Goal: Task Accomplishment & Management: Use online tool/utility

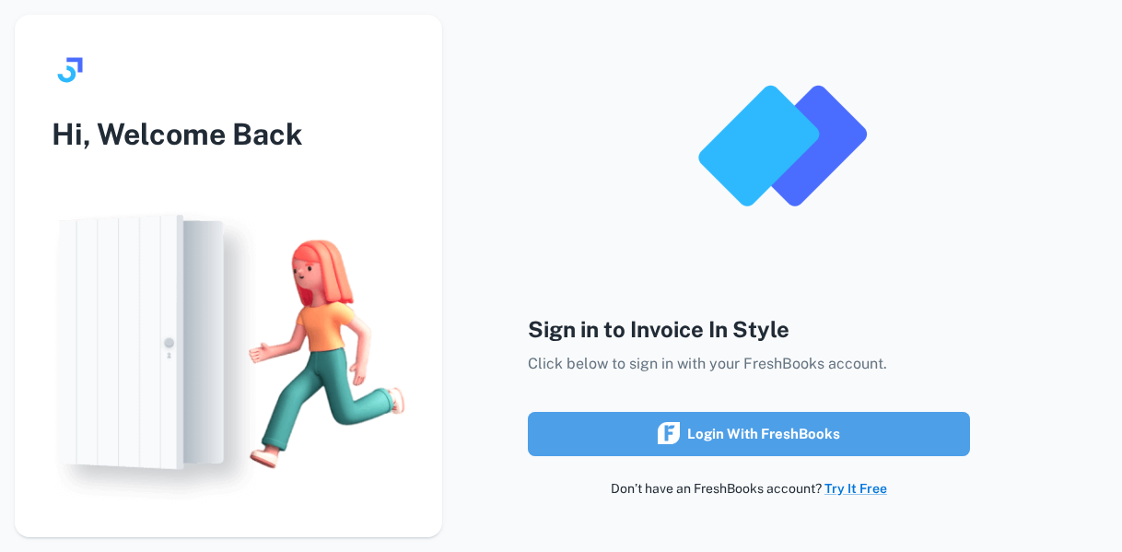
click at [781, 427] on div "Login with FreshBooks" at bounding box center [749, 434] width 182 height 24
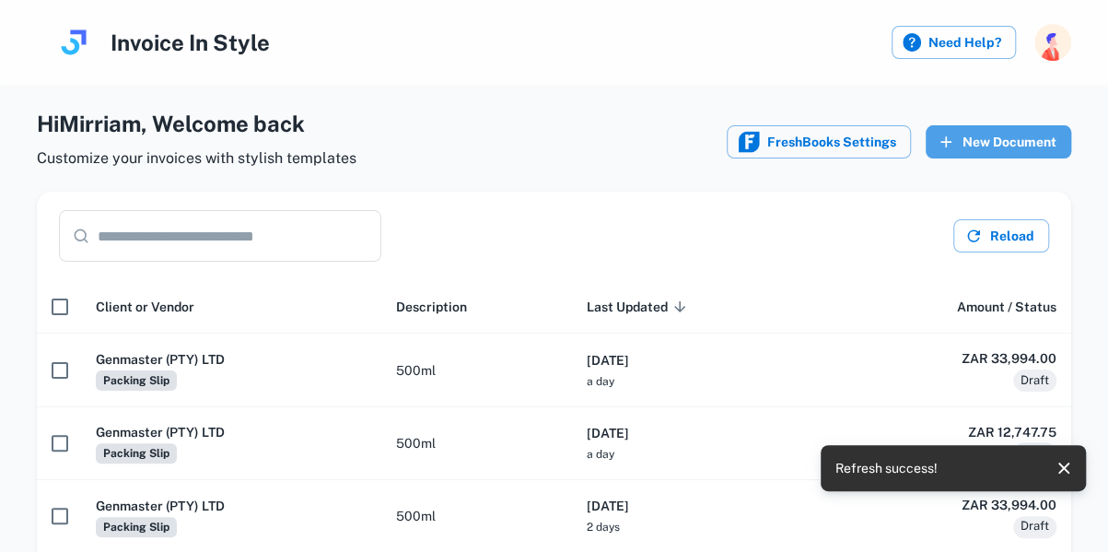
click at [982, 146] on button "New Document" at bounding box center [999, 141] width 146 height 33
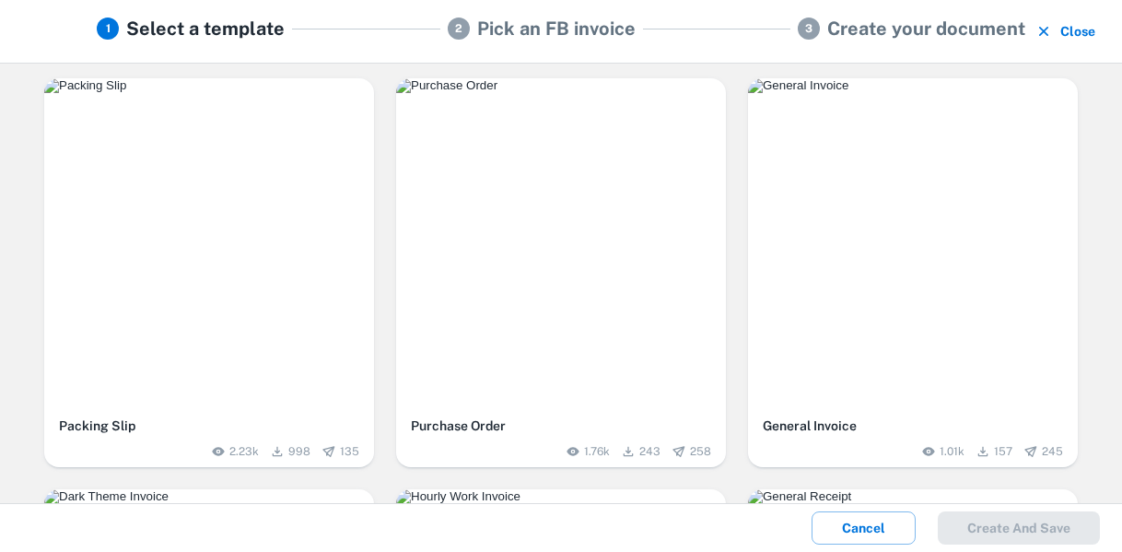
click at [248, 156] on div "button" at bounding box center [209, 243] width 330 height 330
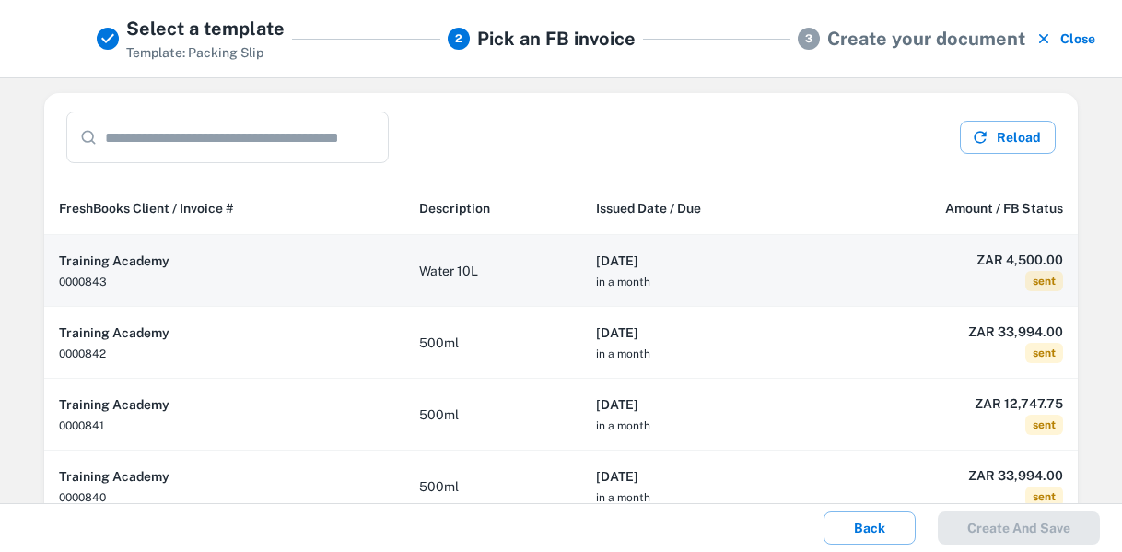
click at [509, 275] on td "Water 10L" at bounding box center [492, 271] width 177 height 72
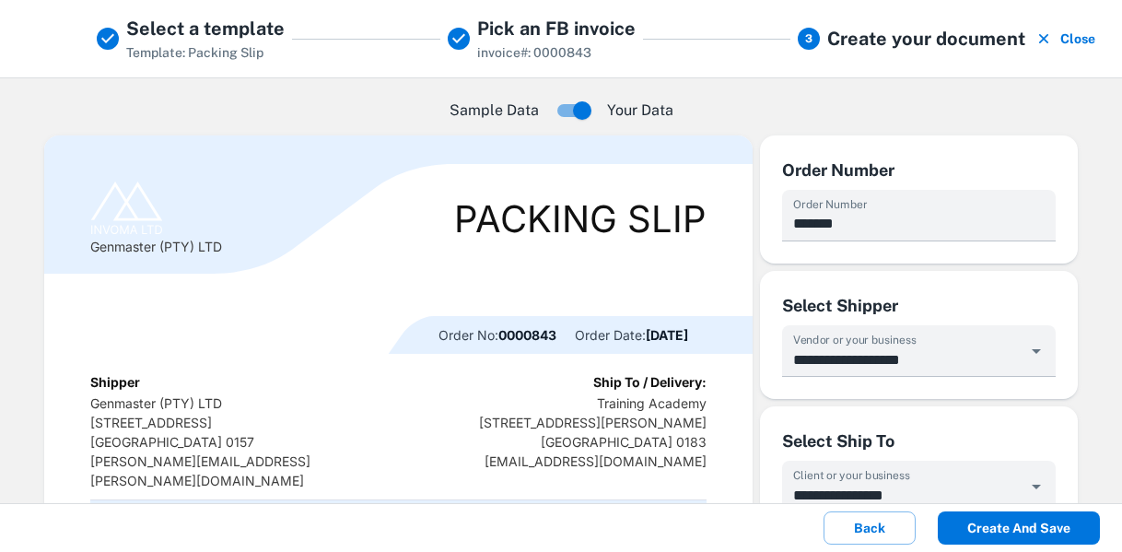
click at [1019, 529] on button "Create and save" at bounding box center [1019, 527] width 162 height 33
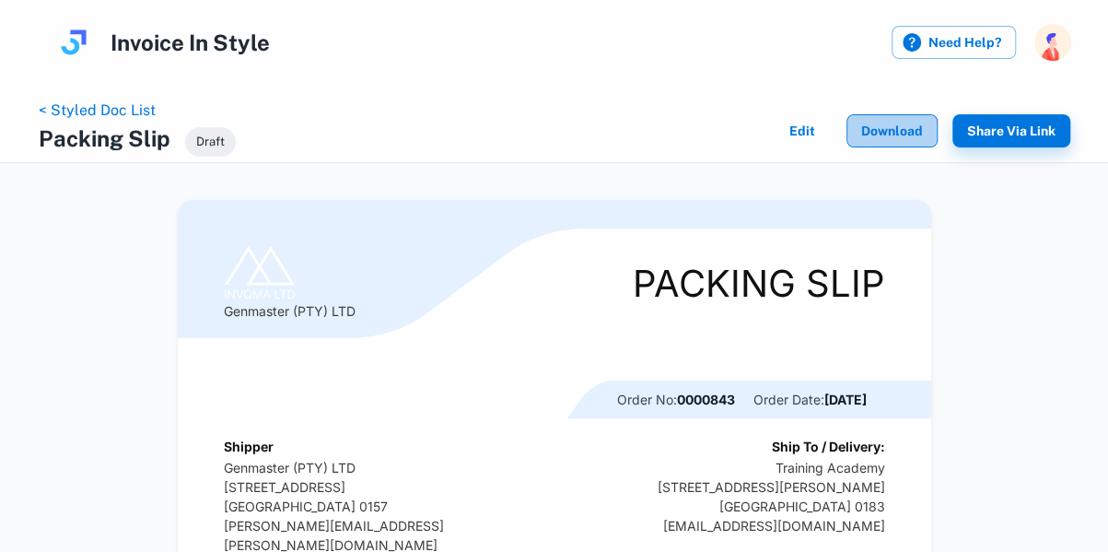
click at [901, 128] on button "Download" at bounding box center [892, 130] width 91 height 33
